Goal: Navigation & Orientation: Find specific page/section

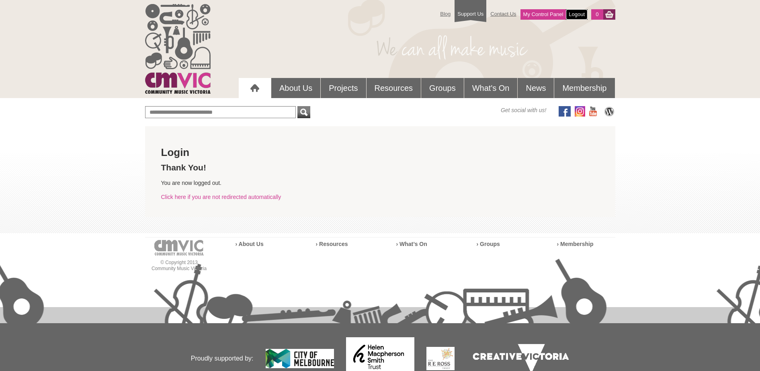
click at [578, 12] on link "Logout" at bounding box center [577, 14] width 22 height 10
click at [578, 13] on link "Logout" at bounding box center [577, 14] width 22 height 10
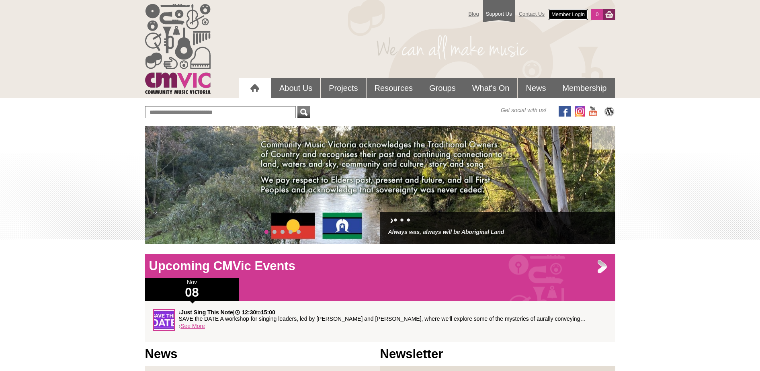
click at [565, 15] on link "Member Login" at bounding box center [568, 14] width 39 height 10
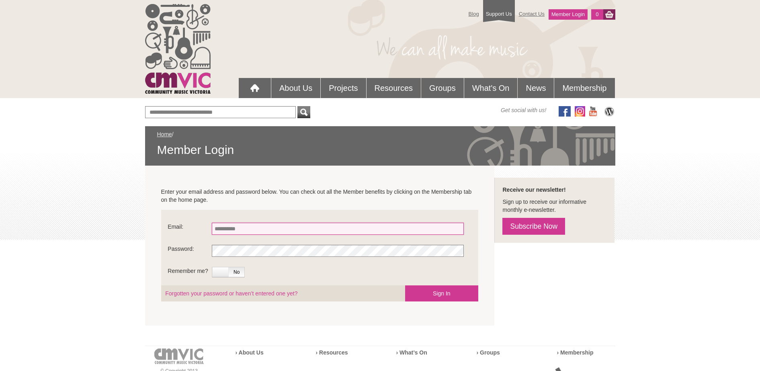
click at [279, 226] on input "Email:" at bounding box center [338, 229] width 252 height 12
click at [405, 285] on button "Sign In" at bounding box center [441, 293] width 73 height 16
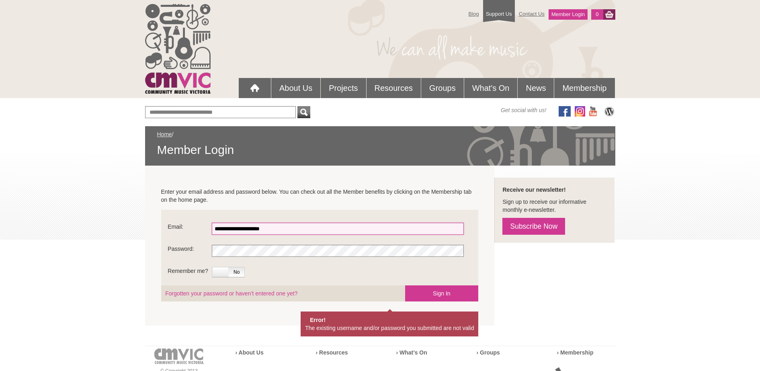
drag, startPoint x: 310, startPoint y: 231, endPoint x: 90, endPoint y: 236, distance: 219.6
click at [212, 235] on input "**********" at bounding box center [338, 229] width 252 height 12
type input "**********"
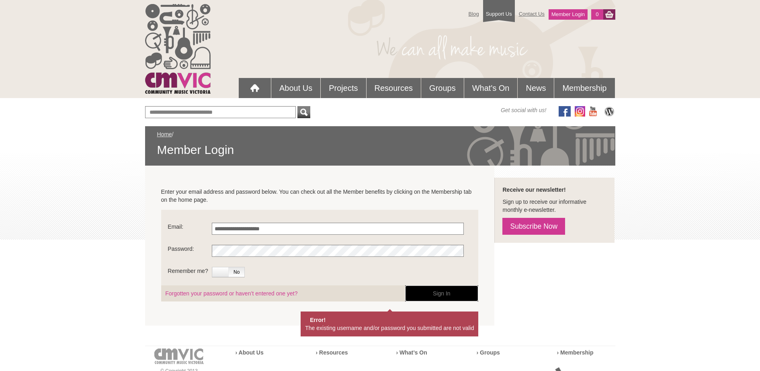
click at [449, 296] on button "Sign In" at bounding box center [441, 293] width 73 height 16
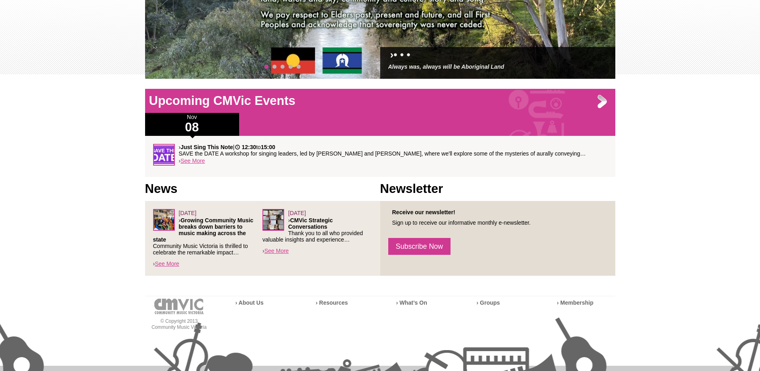
scroll to position [246, 0]
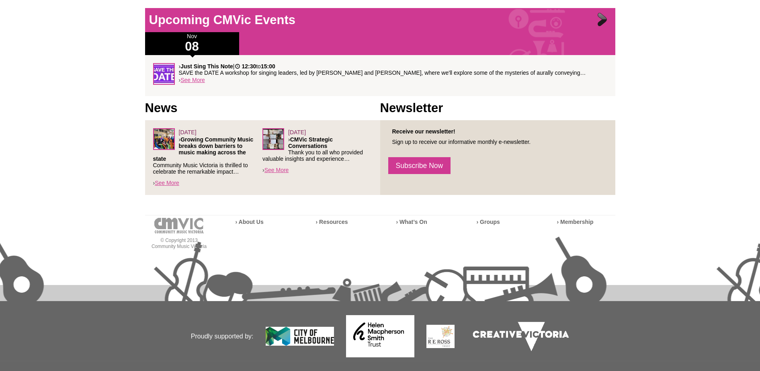
click at [603, 17] on div at bounding box center [603, 20] width 16 height 16
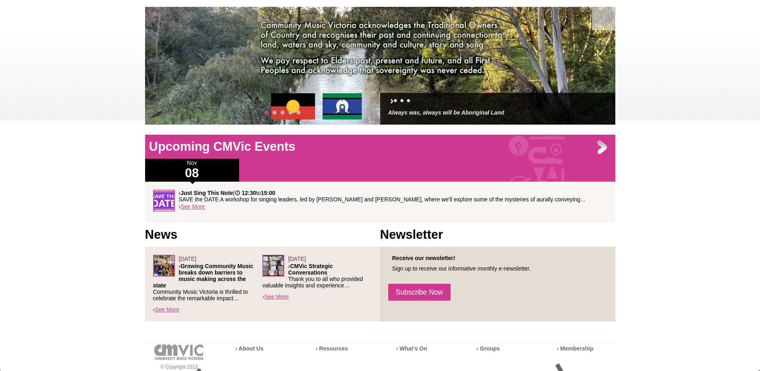
scroll to position [82, 0]
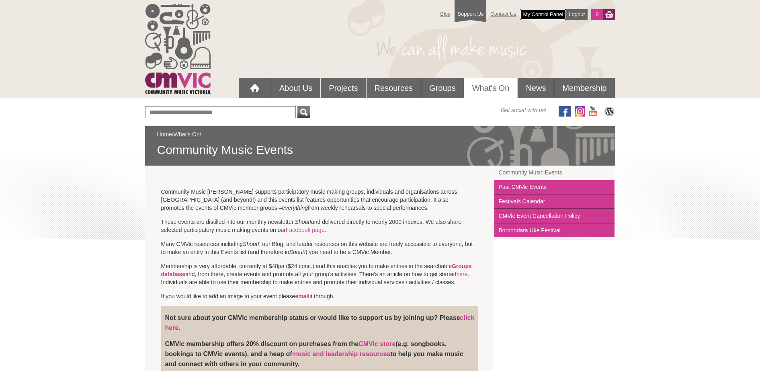
click at [538, 14] on link "My Control Panel" at bounding box center [544, 14] width 46 height 10
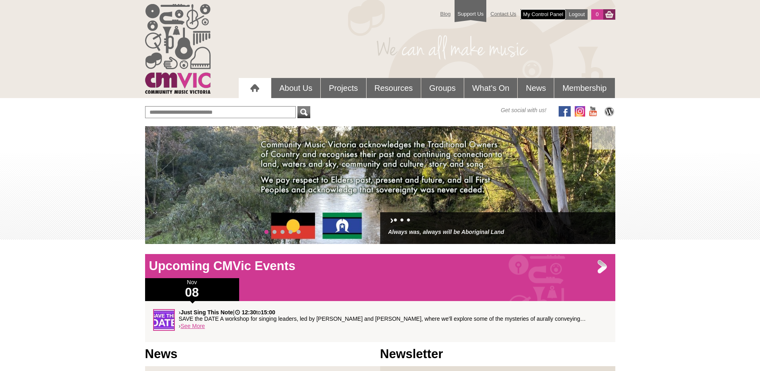
click at [543, 12] on link "My Control Panel" at bounding box center [544, 14] width 46 height 10
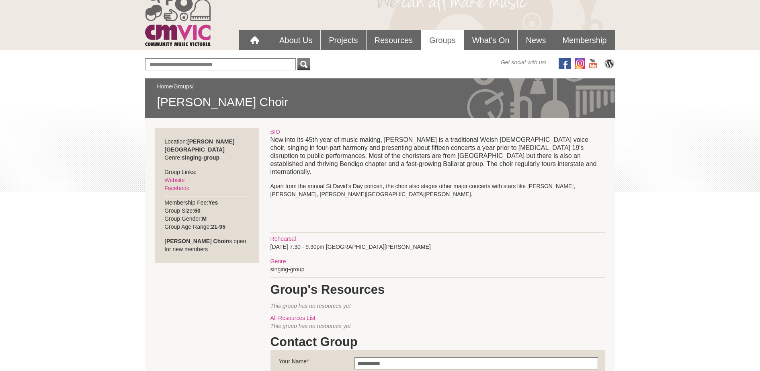
scroll to position [41, 0]
